Goal: Register for event/course

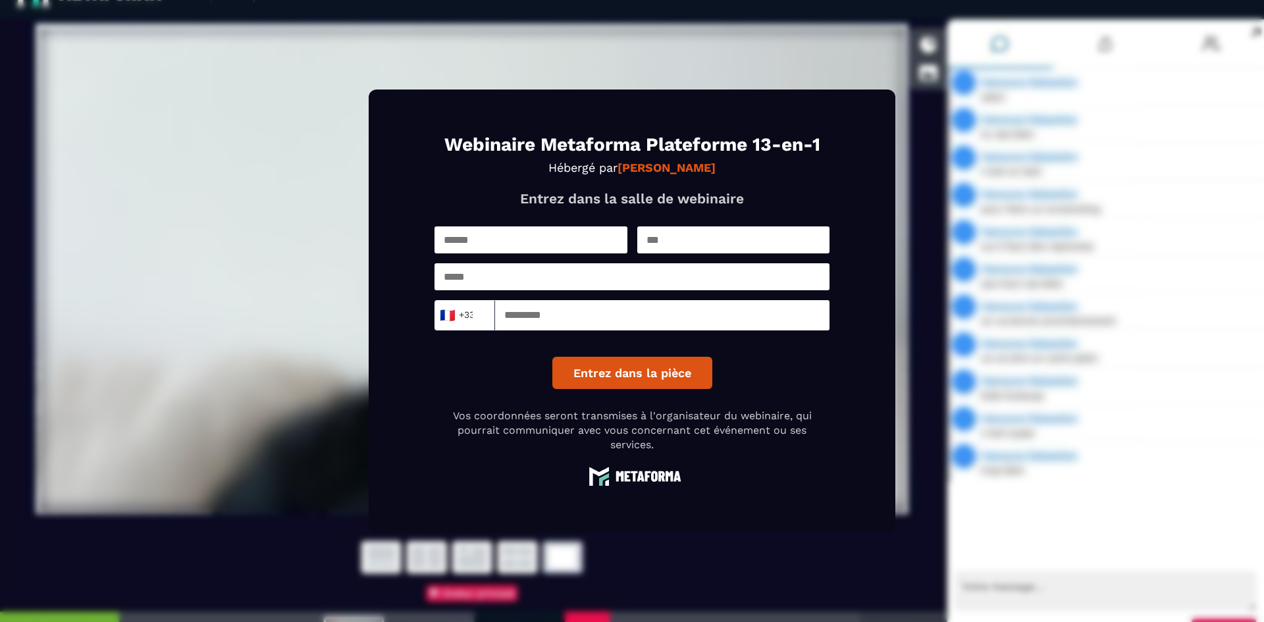
click at [602, 247] on input "text" at bounding box center [530, 239] width 193 height 27
type input "********"
click at [696, 246] on input "text" at bounding box center [733, 239] width 193 height 27
type input "******"
click at [665, 290] on input "email" at bounding box center [631, 276] width 395 height 27
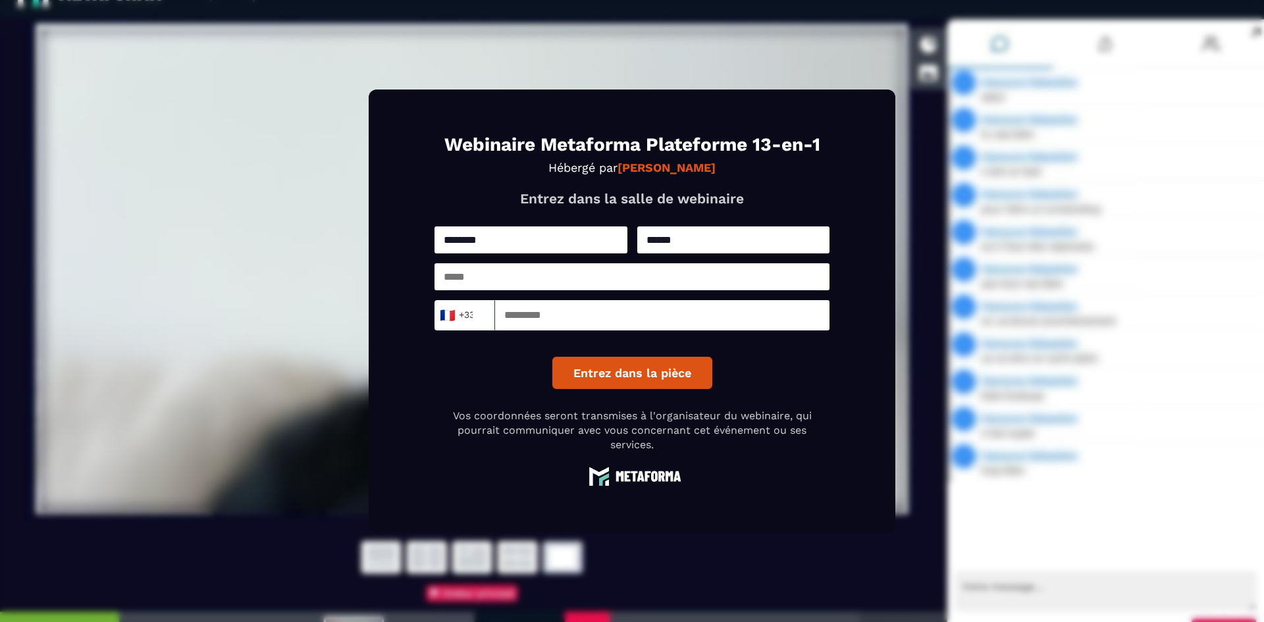
type input "**********"
click at [588, 313] on input at bounding box center [662, 315] width 334 height 30
type input "*********"
click at [618, 374] on button "Entrez dans la pièce" at bounding box center [632, 373] width 160 height 32
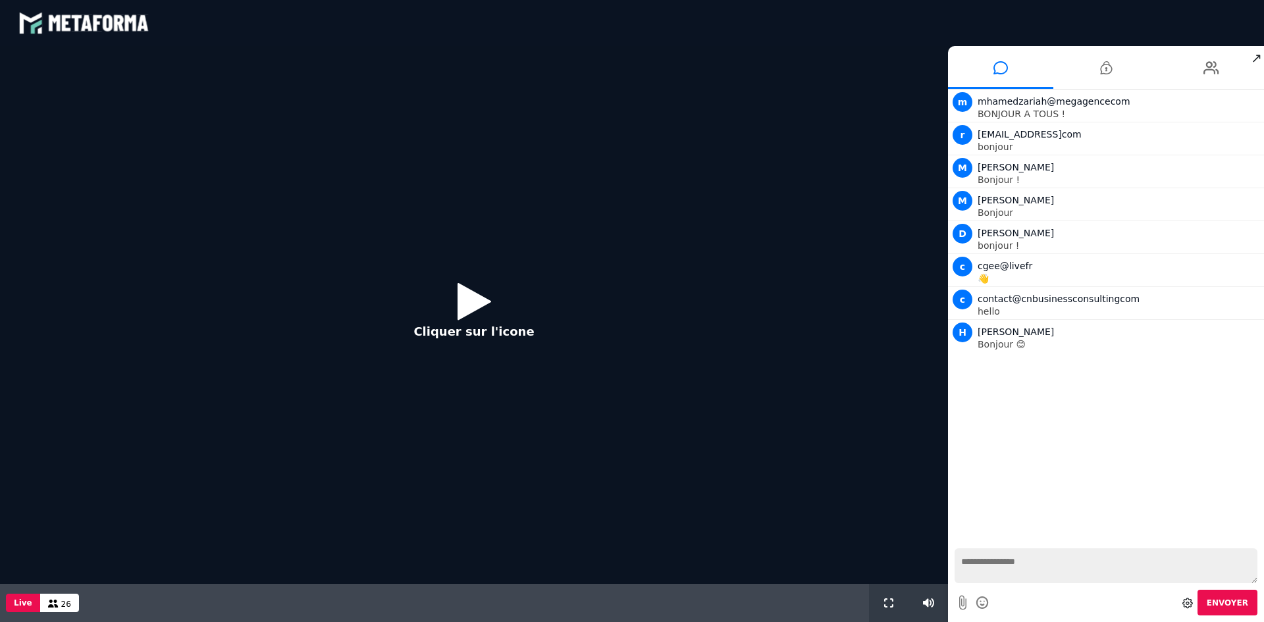
click at [462, 295] on icon at bounding box center [474, 301] width 34 height 43
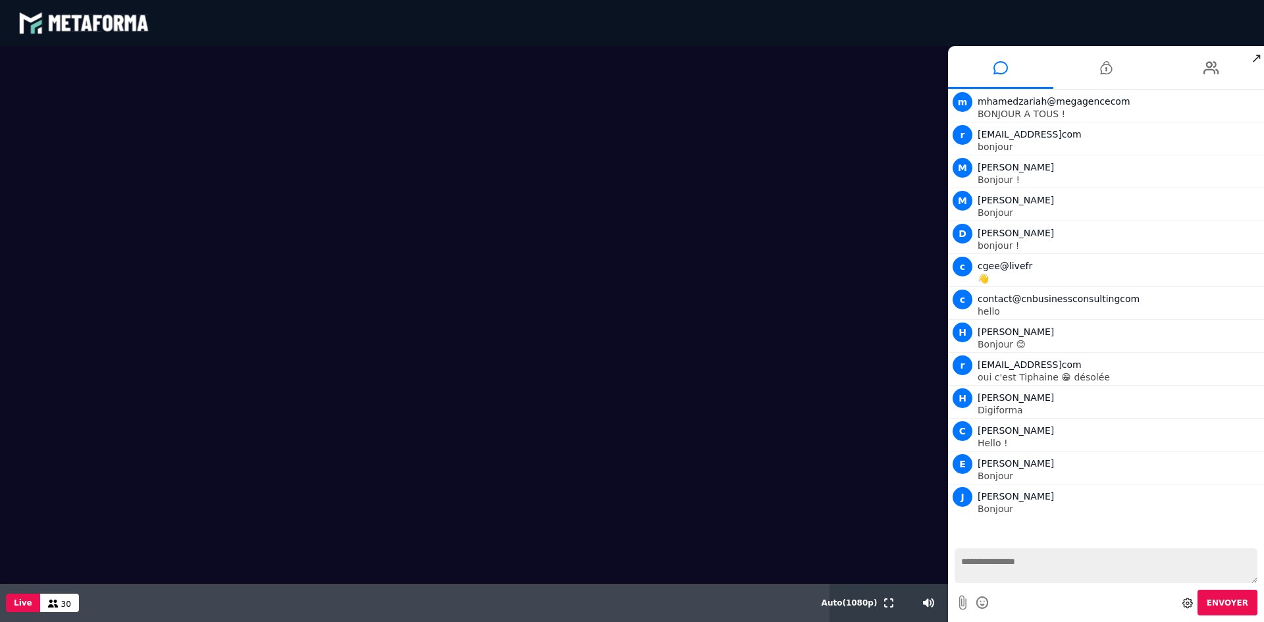
click at [1031, 563] on textarea at bounding box center [1105, 565] width 303 height 35
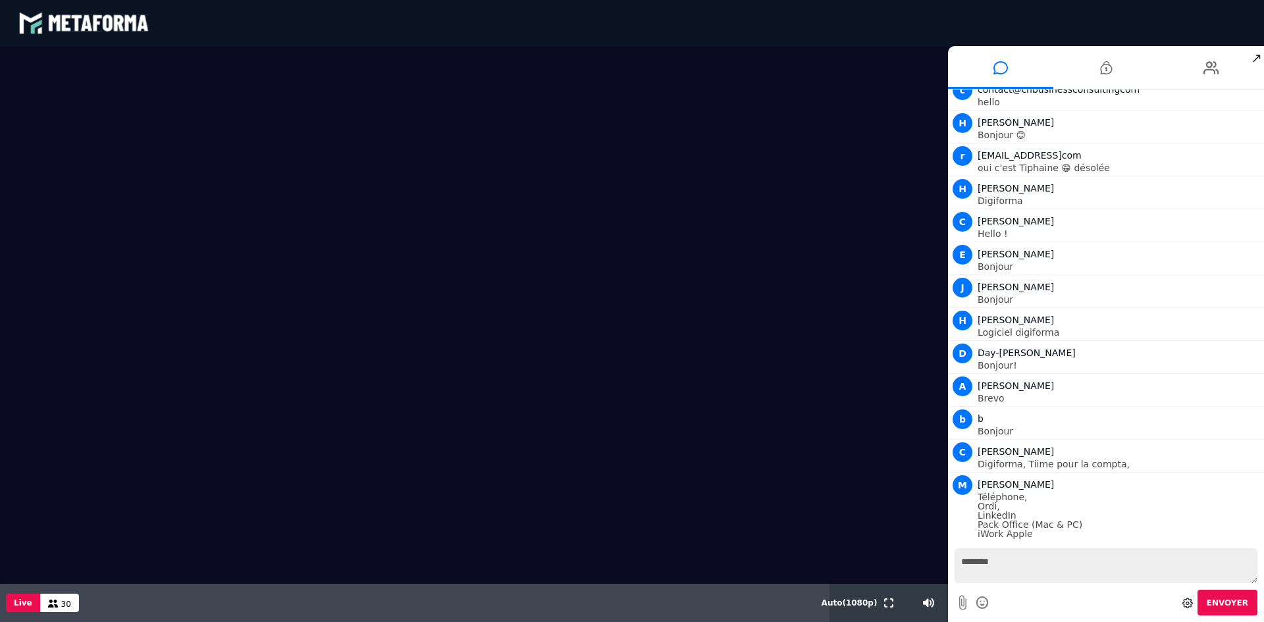
scroll to position [242, 0]
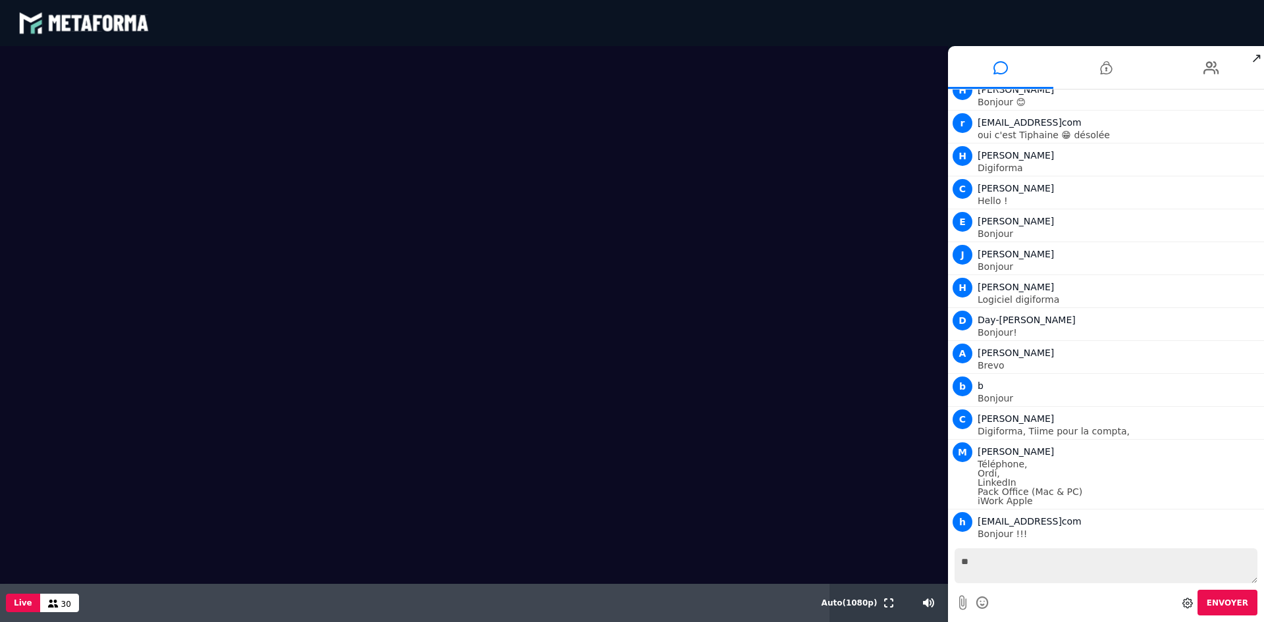
type textarea "*"
click at [1000, 557] on textarea at bounding box center [1105, 565] width 303 height 35
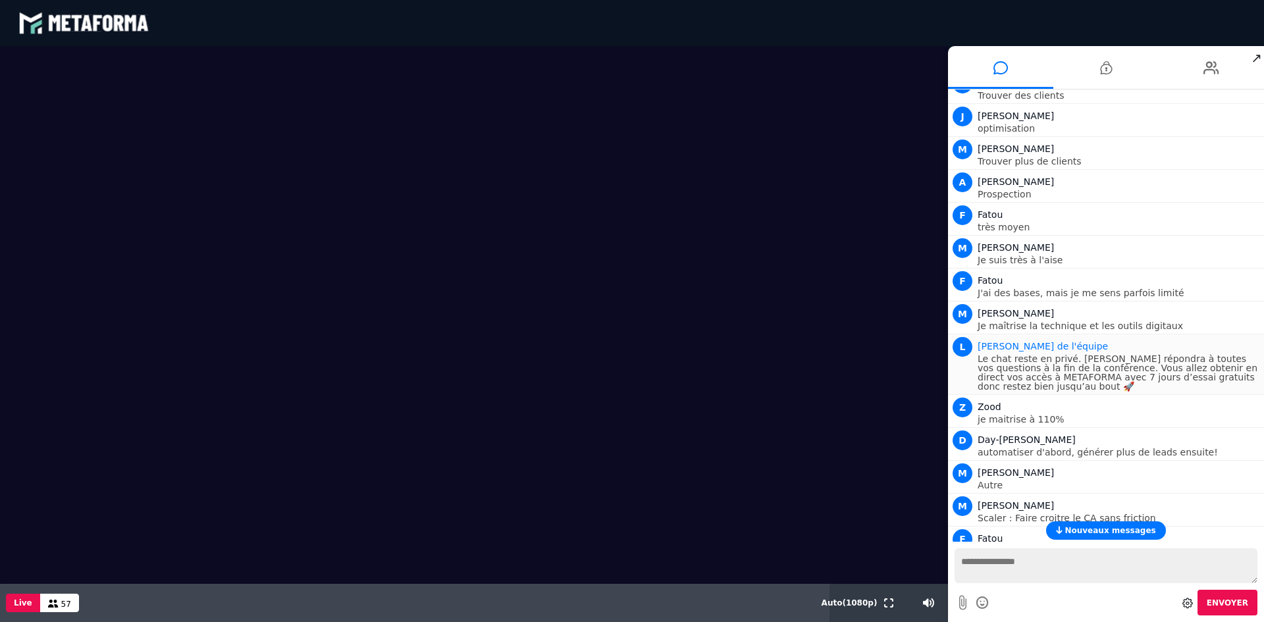
scroll to position [2342, 0]
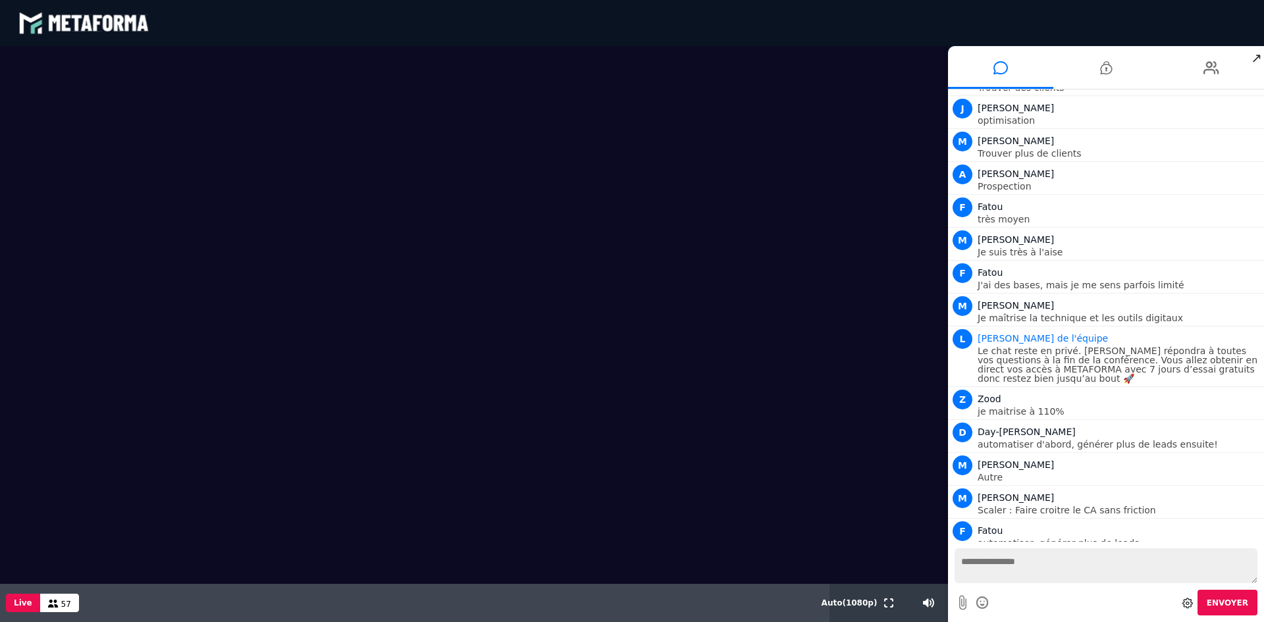
click at [1069, 569] on textarea at bounding box center [1105, 565] width 303 height 35
type textarea "*"
click at [1192, 563] on textarea "**********" at bounding box center [1105, 565] width 303 height 35
type textarea "**********"
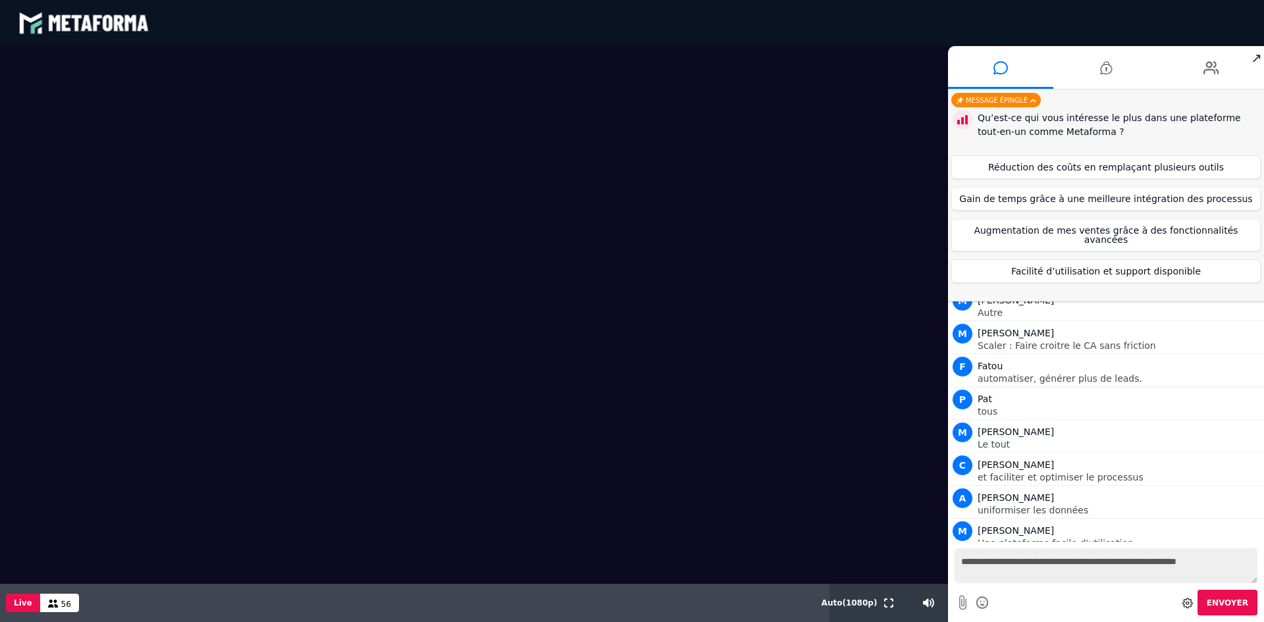
scroll to position [2548, 0]
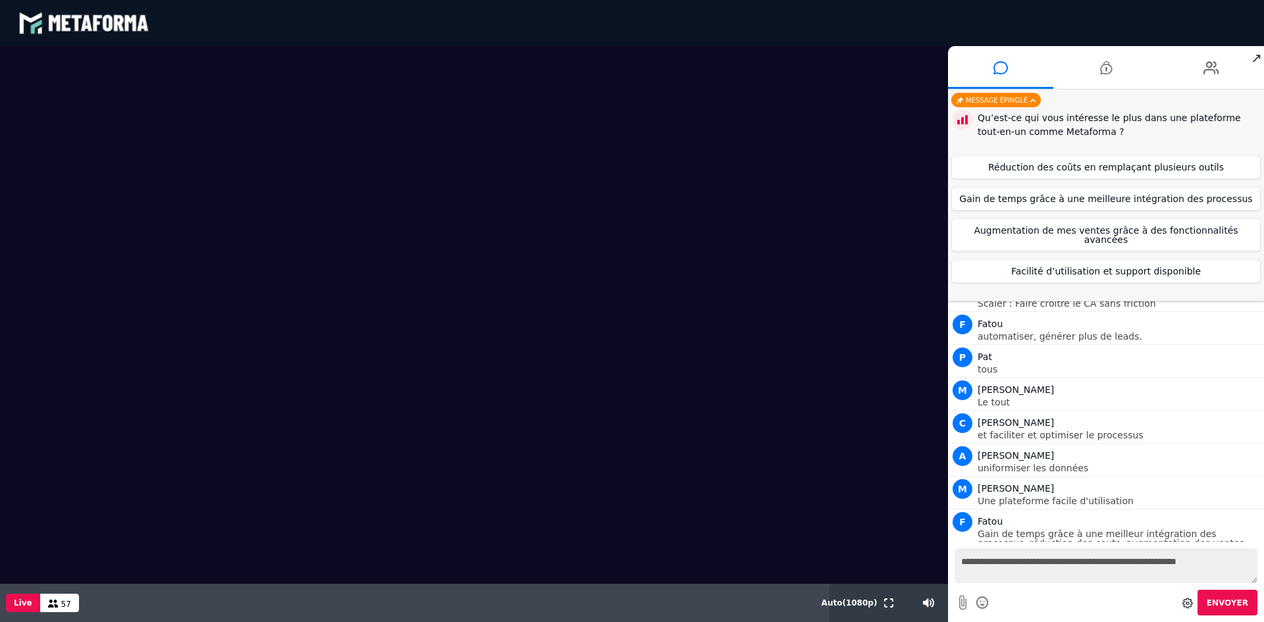
drag, startPoint x: 1227, startPoint y: 561, endPoint x: 655, endPoint y: 569, distance: 572.6
click at [711, 565] on div "Scène Compte limité Mettez à niveau pour obtenir des fonctionnalités profession…" at bounding box center [632, 334] width 1264 height 576
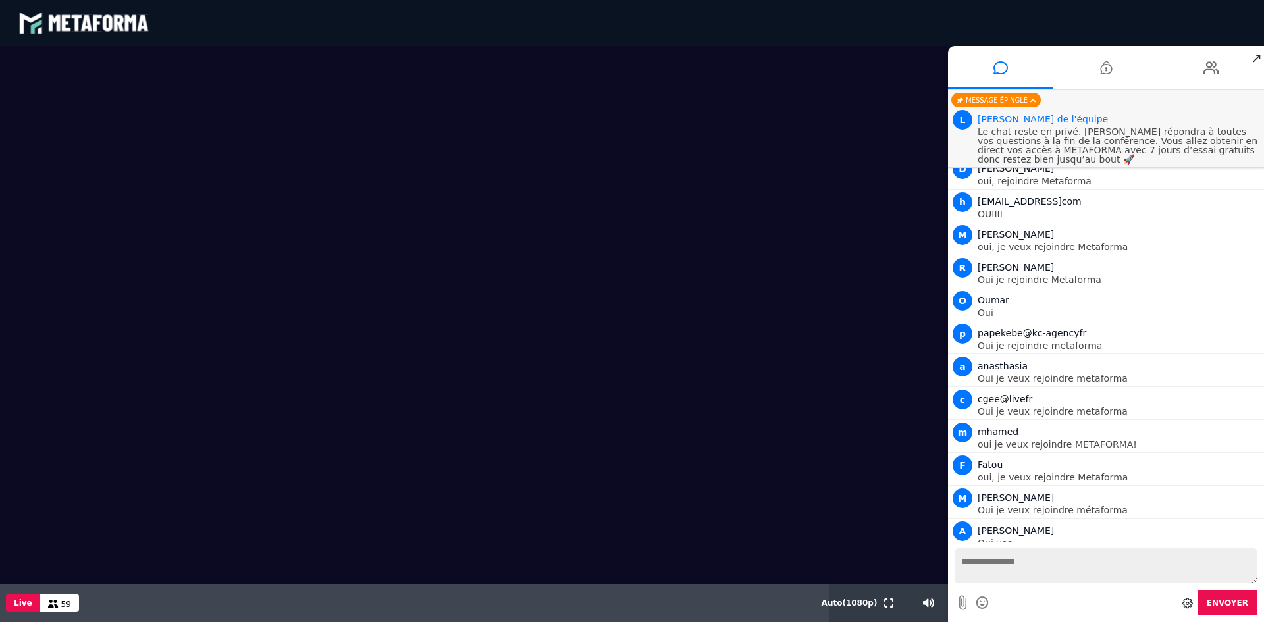
scroll to position [3047, 0]
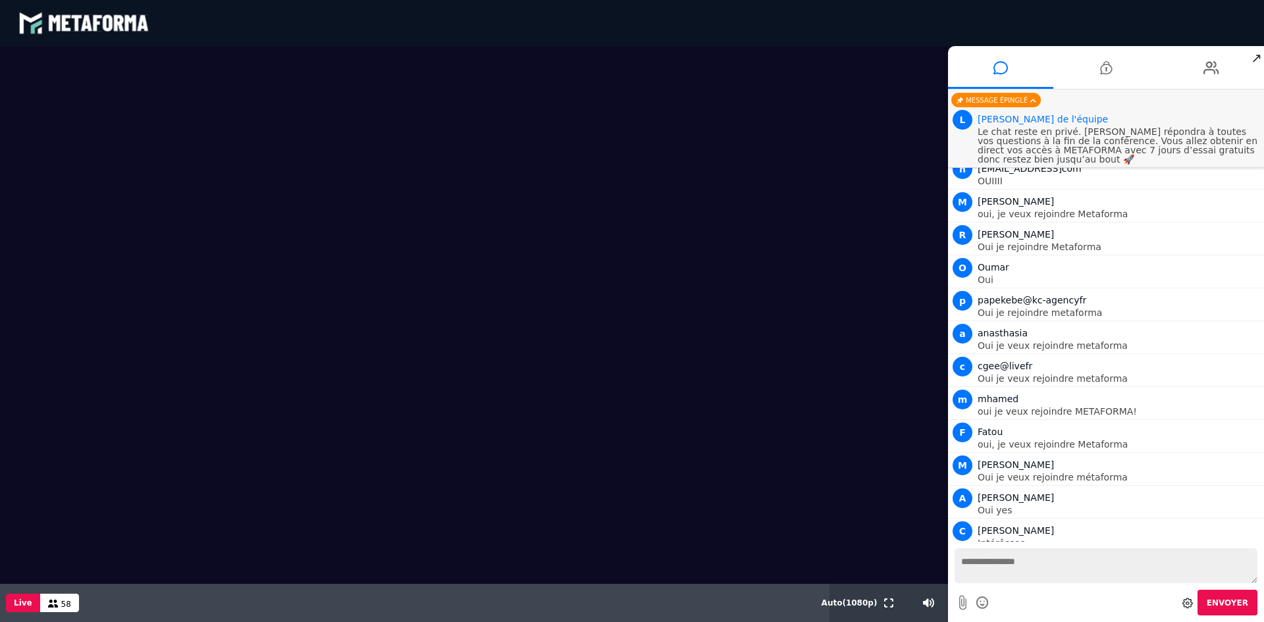
click at [6, 236] on video at bounding box center [474, 278] width 948 height 465
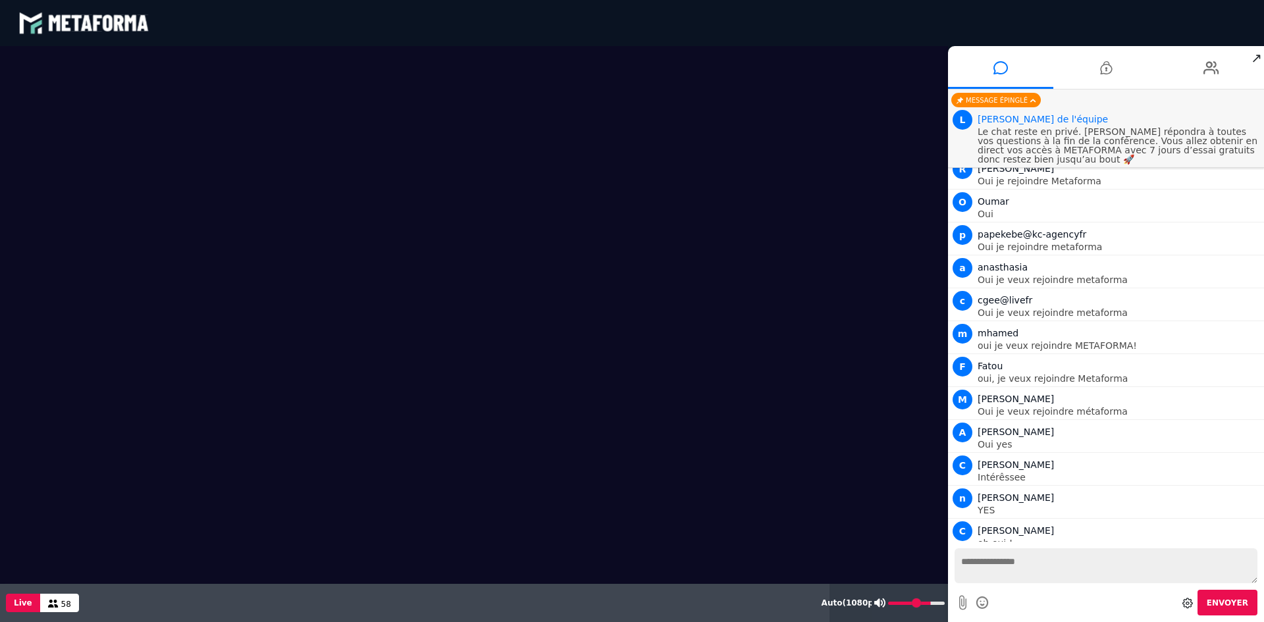
scroll to position [3146, 0]
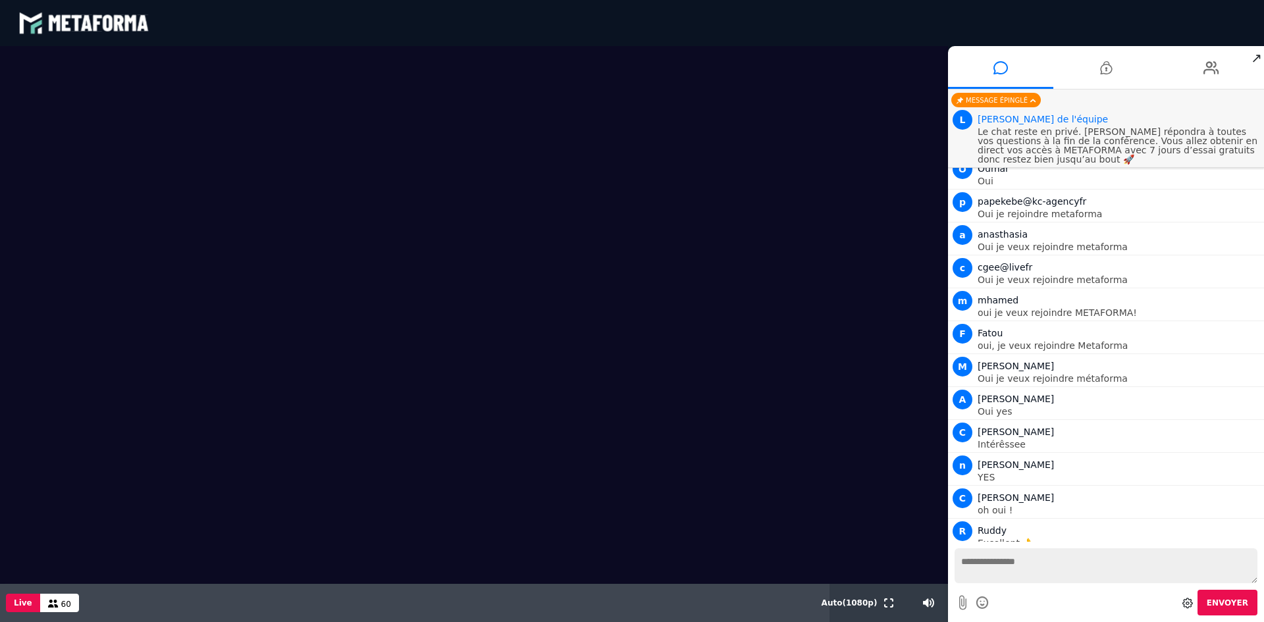
click at [5, 222] on video at bounding box center [474, 278] width 948 height 465
click at [1094, 573] on textarea at bounding box center [1105, 565] width 303 height 35
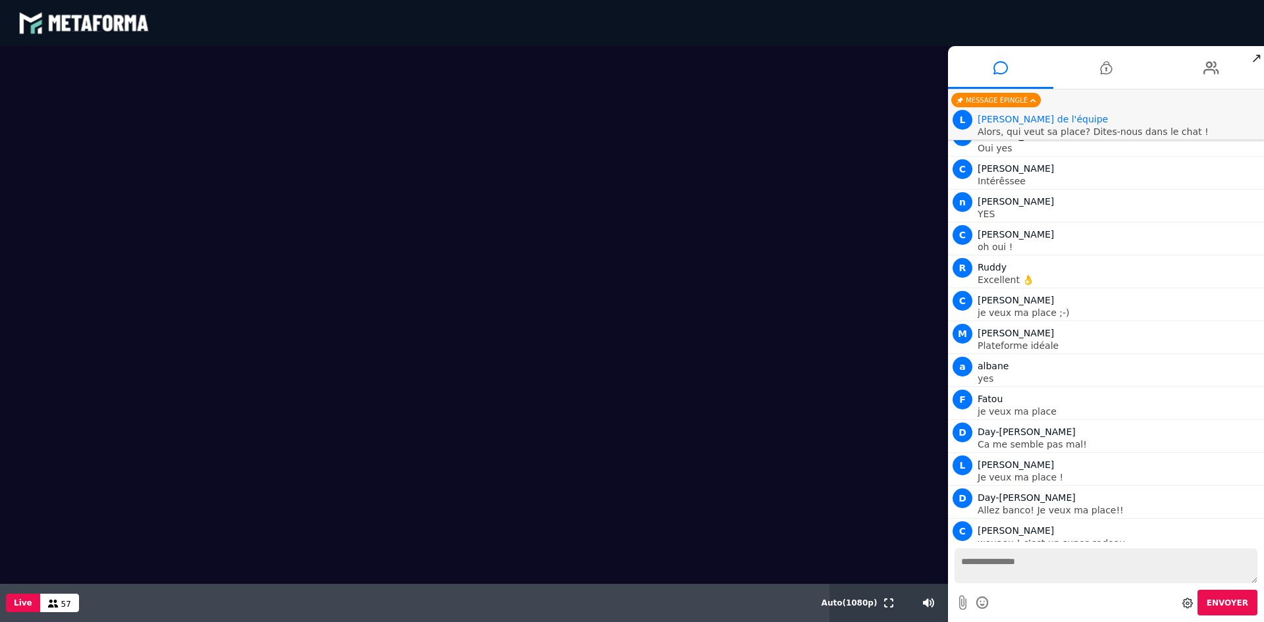
scroll to position [3442, 0]
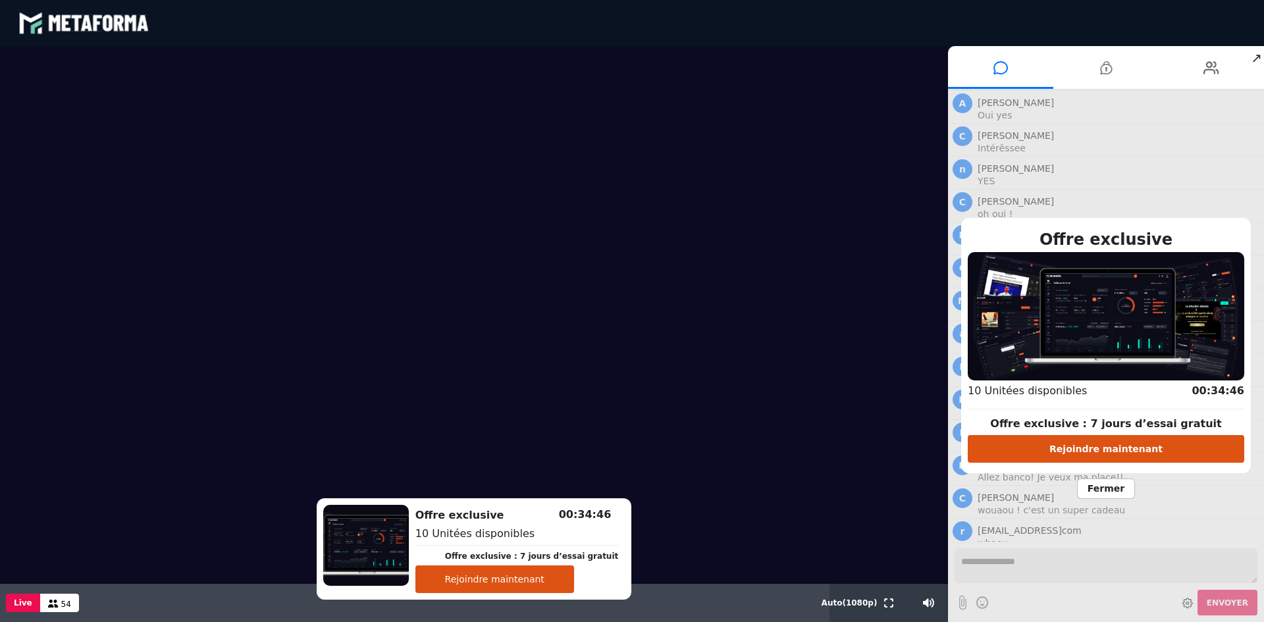
click at [566, 573] on button "Rejoindre maintenant" at bounding box center [494, 579] width 159 height 28
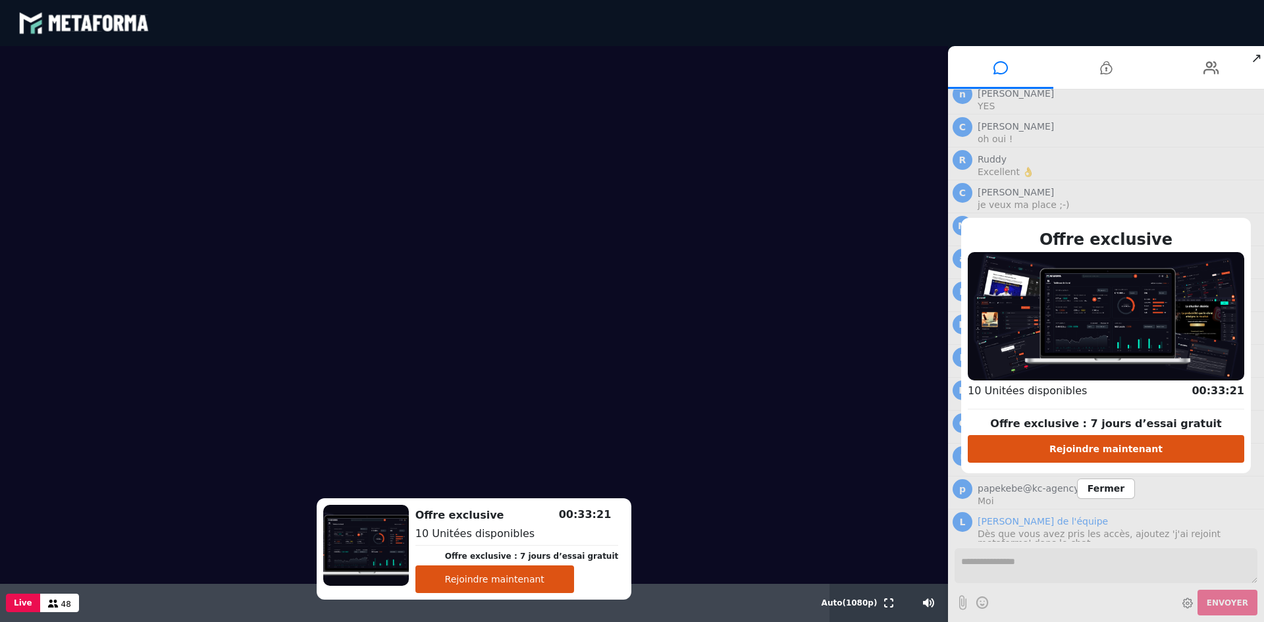
scroll to position [3475, 0]
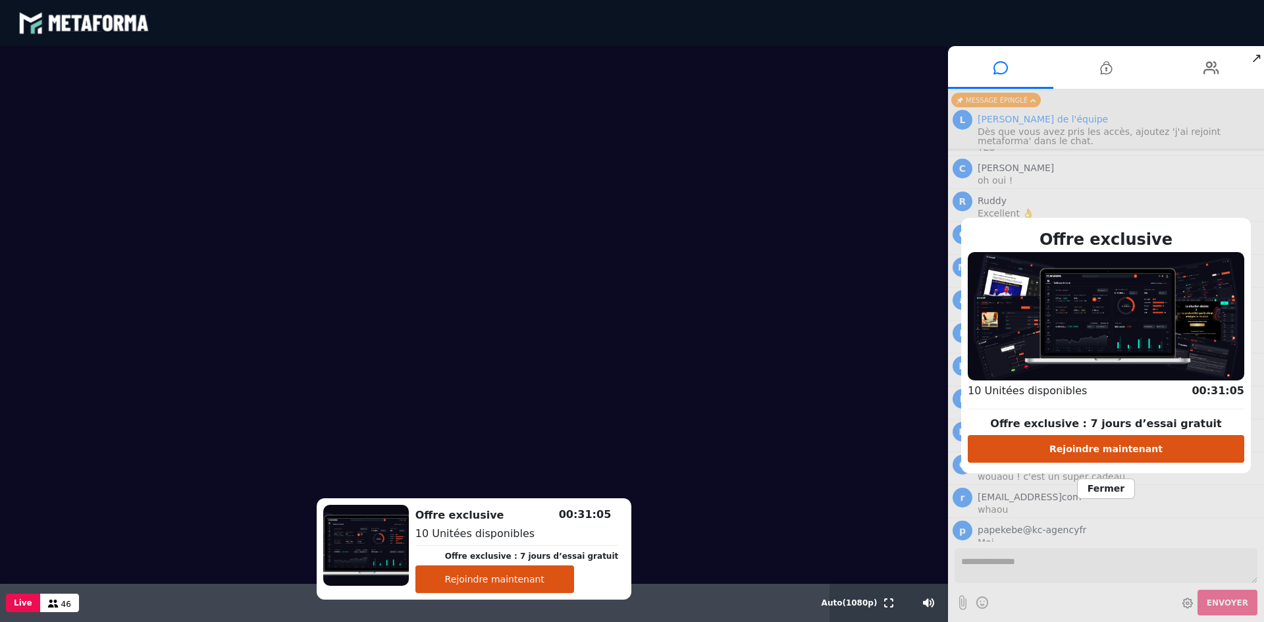
click at [476, 266] on video at bounding box center [474, 278] width 948 height 465
click at [1110, 492] on span "Fermer" at bounding box center [1106, 488] width 58 height 20
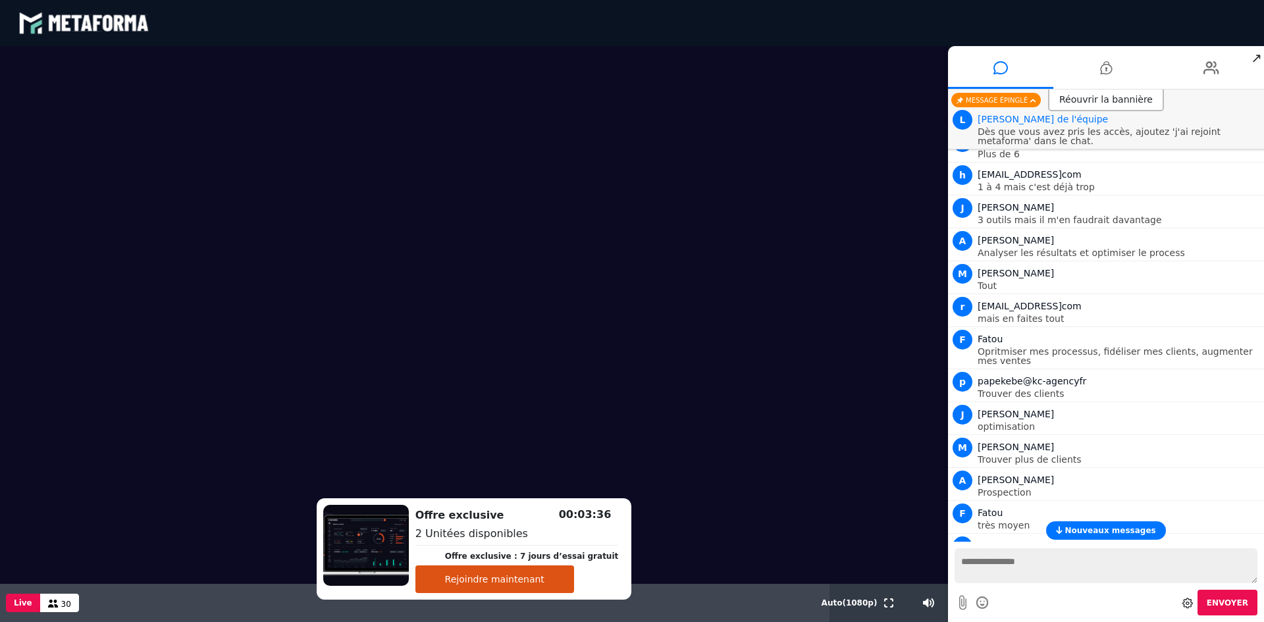
scroll to position [1928, 0]
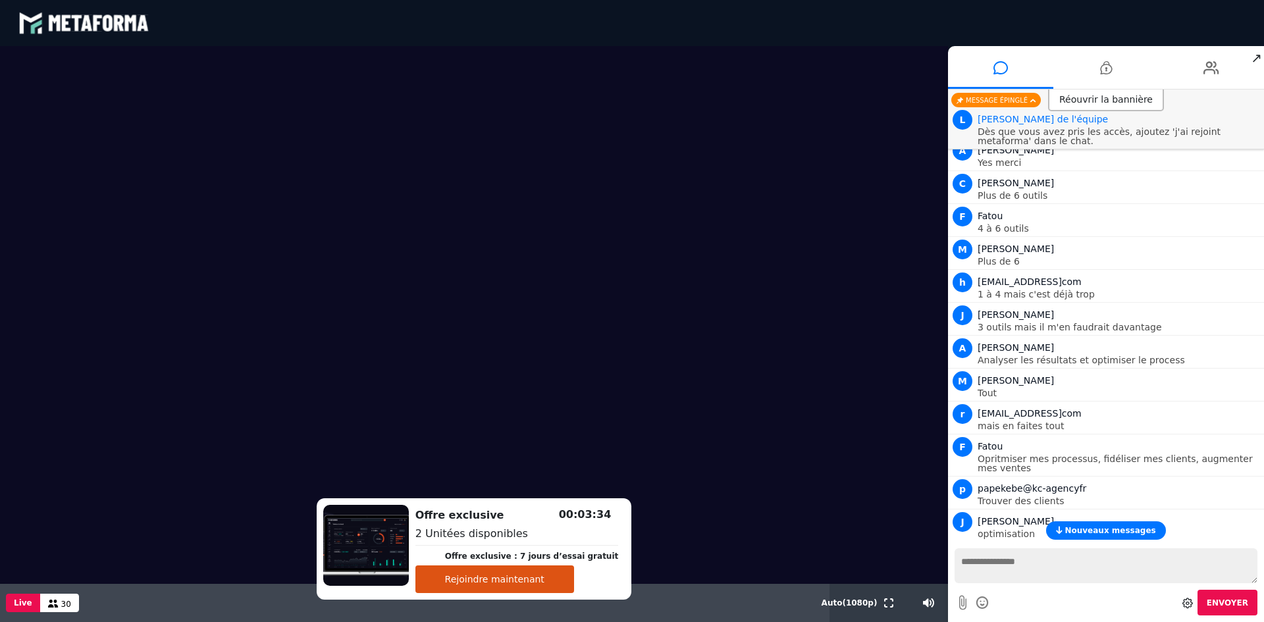
click at [1102, 530] on span "Nouveaux messages" at bounding box center [1109, 530] width 91 height 9
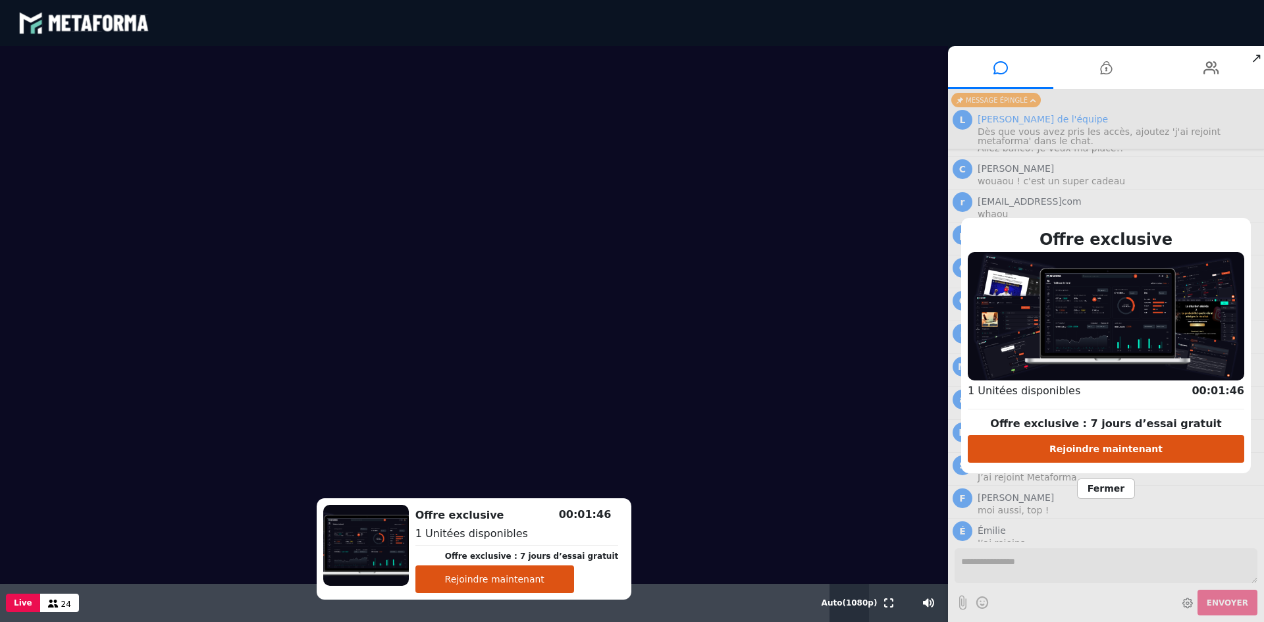
scroll to position [3804, 0]
